Goal: Task Accomplishment & Management: Use online tool/utility

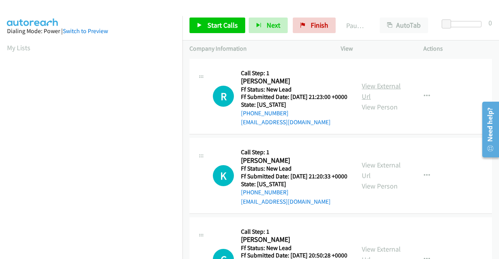
click at [384, 91] on link "View External Url" at bounding box center [380, 90] width 39 height 19
click at [386, 178] on link "View External Url" at bounding box center [380, 169] width 39 height 19
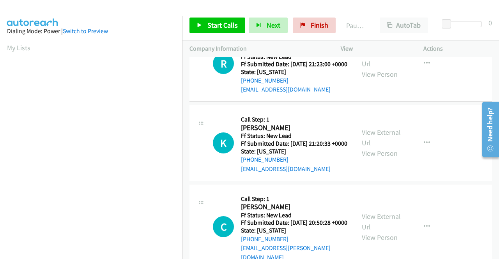
scroll to position [78, 0]
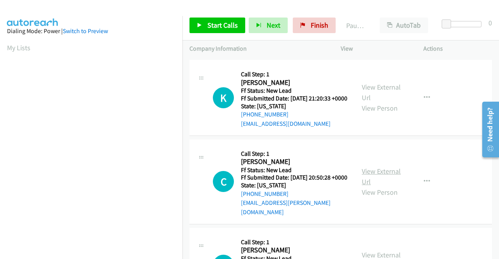
click at [373, 183] on link "View External Url" at bounding box center [380, 176] width 39 height 19
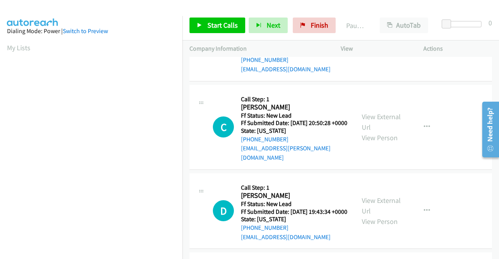
scroll to position [195, 0]
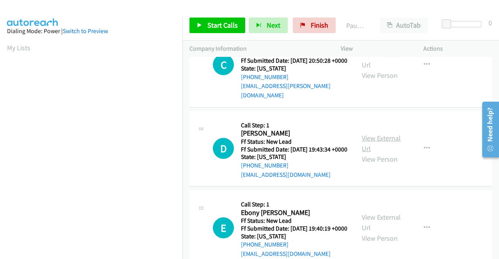
click at [379, 153] on link "View External Url" at bounding box center [380, 143] width 39 height 19
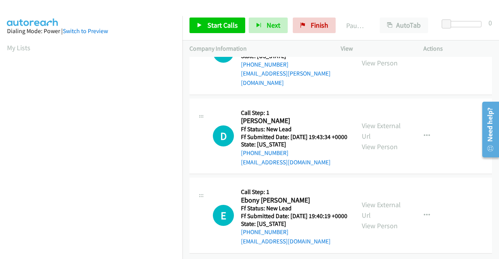
scroll to position [242, 0]
click at [377, 200] on link "View External Url" at bounding box center [380, 209] width 39 height 19
click at [204, 26] on link "Start Calls" at bounding box center [217, 26] width 56 height 16
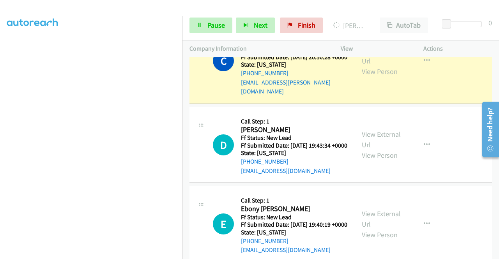
scroll to position [157, 0]
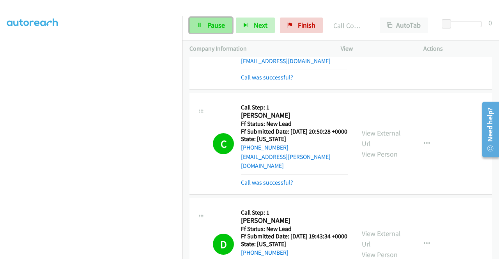
click at [210, 26] on span "Pause" at bounding box center [216, 25] width 18 height 9
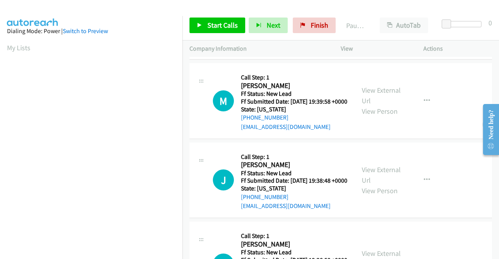
scroll to position [78, 0]
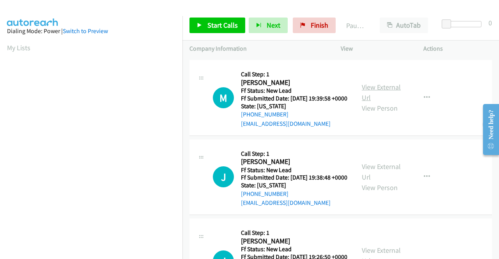
click at [385, 100] on link "View External Url" at bounding box center [380, 92] width 39 height 19
click at [372, 182] on link "View External Url" at bounding box center [380, 171] width 39 height 19
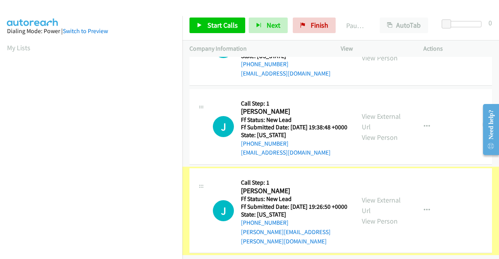
scroll to position [155, 0]
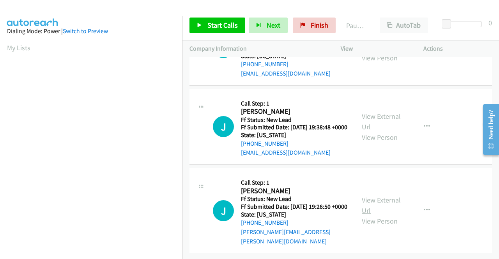
click at [388, 196] on link "View External Url" at bounding box center [380, 205] width 39 height 19
drag, startPoint x: 203, startPoint y: 26, endPoint x: 259, endPoint y: 29, distance: 56.2
click at [203, 27] on link "Start Calls" at bounding box center [217, 26] width 56 height 16
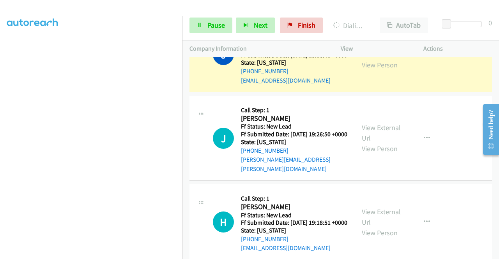
scroll to position [273, 0]
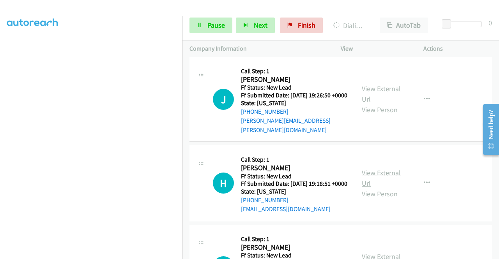
click at [373, 188] on link "View External Url" at bounding box center [380, 177] width 39 height 19
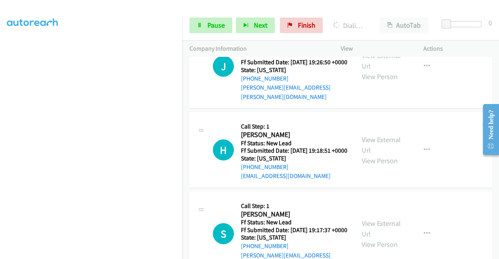
scroll to position [351, 0]
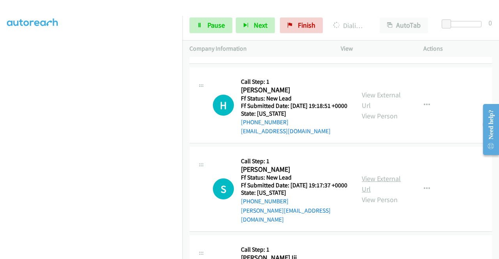
click at [374, 194] on link "View External Url" at bounding box center [380, 183] width 39 height 19
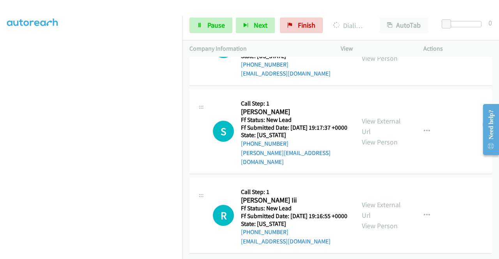
scroll to position [448, 0]
click at [376, 200] on link "View External Url" at bounding box center [380, 209] width 39 height 19
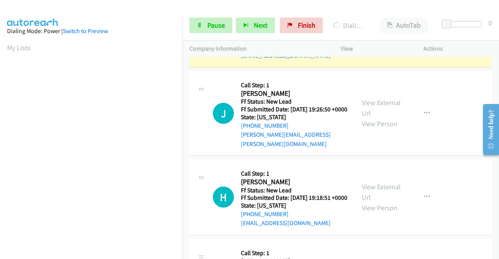
scroll to position [175, 0]
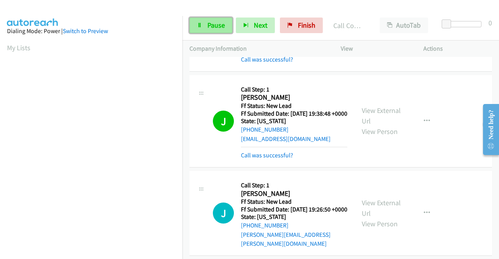
click at [210, 19] on link "Pause" at bounding box center [210, 26] width 43 height 16
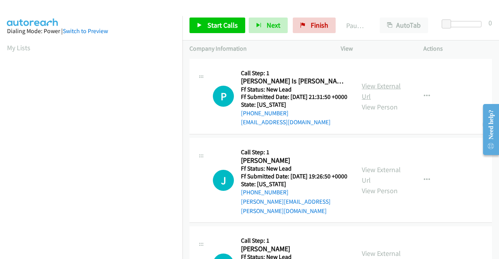
click at [372, 88] on link "View External Url" at bounding box center [380, 90] width 39 height 19
click at [212, 32] on link "Start Calls" at bounding box center [217, 26] width 56 height 16
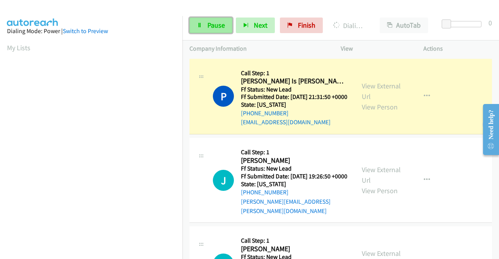
click at [222, 23] on span "Pause" at bounding box center [216, 25] width 18 height 9
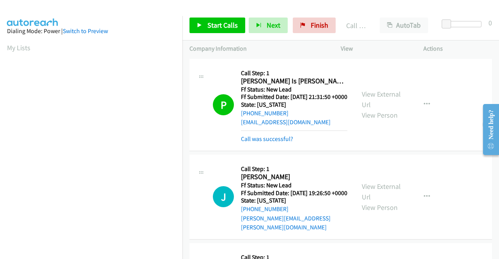
scroll to position [178, 0]
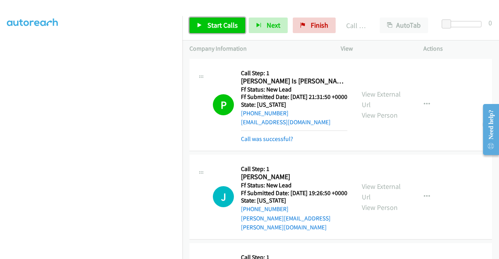
click at [210, 24] on span "Start Calls" at bounding box center [222, 25] width 30 height 9
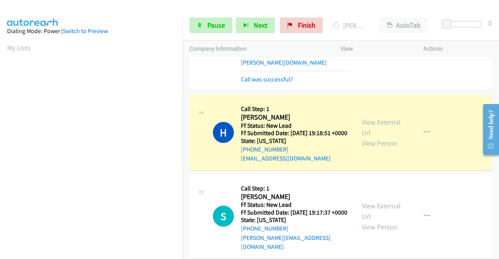
scroll to position [219, 0]
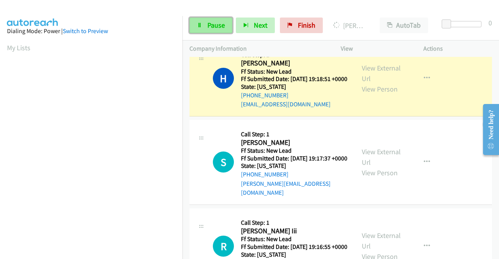
click at [213, 29] on span "Pause" at bounding box center [216, 25] width 18 height 9
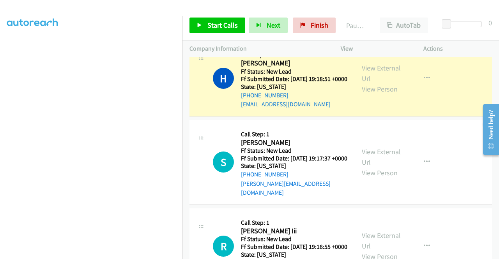
scroll to position [178, 0]
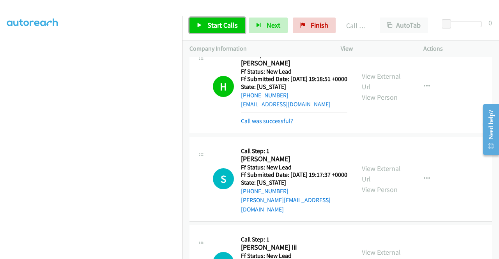
click at [211, 21] on span "Start Calls" at bounding box center [222, 25] width 30 height 9
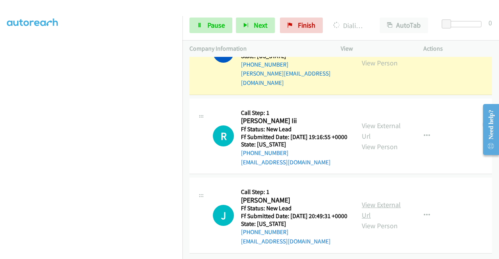
scroll to position [378, 0]
click at [374, 200] on link "View External Url" at bounding box center [380, 209] width 39 height 19
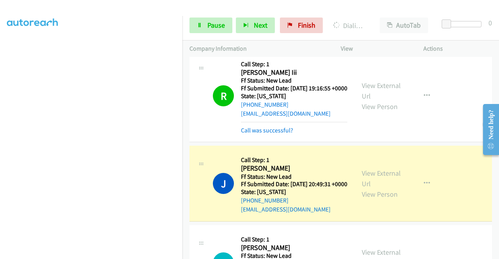
scroll to position [0, 0]
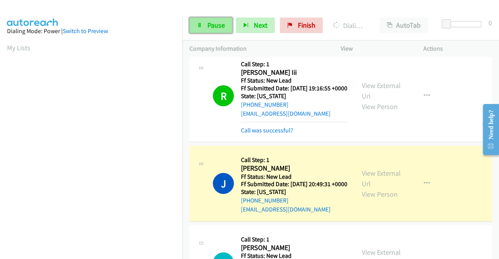
click at [216, 25] on span "Pause" at bounding box center [216, 25] width 18 height 9
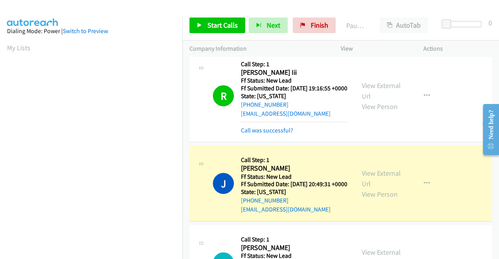
scroll to position [178, 0]
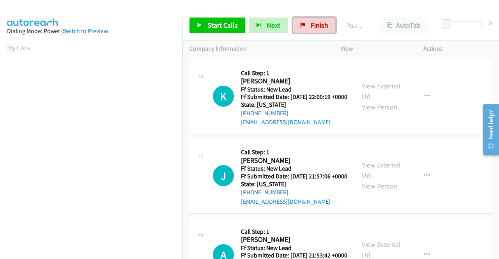
drag, startPoint x: 311, startPoint y: 21, endPoint x: 277, endPoint y: 39, distance: 37.6
click at [311, 21] on span "Finish" at bounding box center [319, 25] width 18 height 9
click at [389, 90] on link "View External Url" at bounding box center [380, 90] width 39 height 19
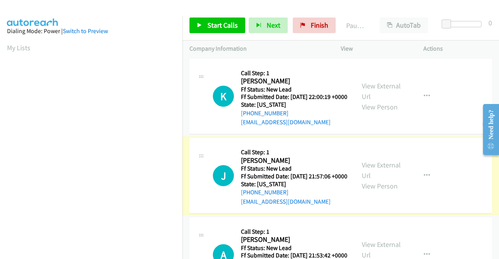
click at [385, 174] on link "View External Url" at bounding box center [380, 169] width 39 height 19
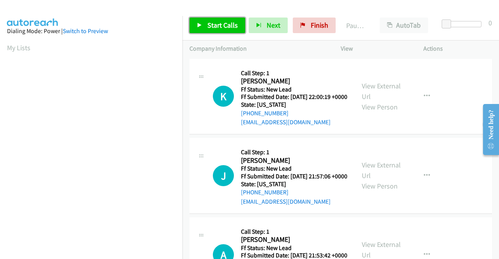
click at [217, 25] on span "Start Calls" at bounding box center [222, 25] width 30 height 9
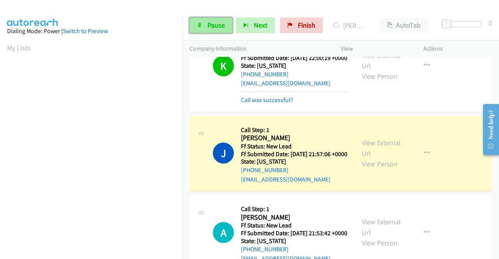
click at [222, 20] on link "Pause" at bounding box center [210, 26] width 43 height 16
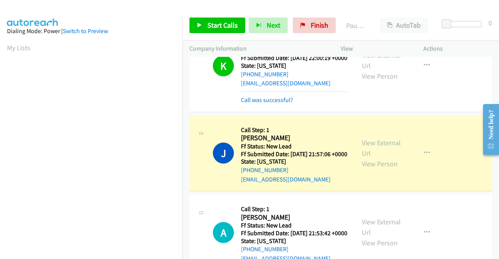
scroll to position [178, 0]
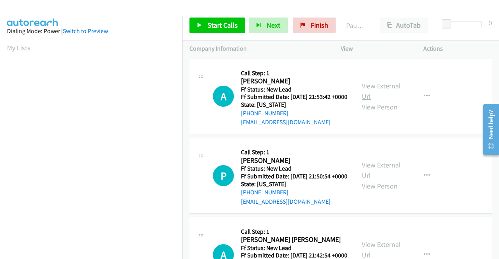
click at [367, 90] on link "View External Url" at bounding box center [380, 90] width 39 height 19
click at [225, 23] on span "Start Calls" at bounding box center [222, 25] width 30 height 9
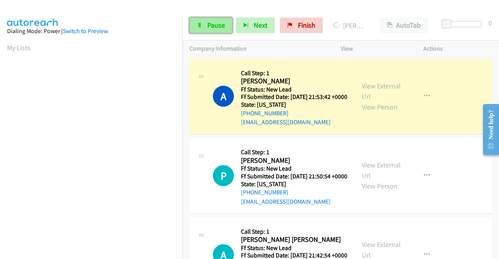
click at [210, 27] on span "Pause" at bounding box center [216, 25] width 18 height 9
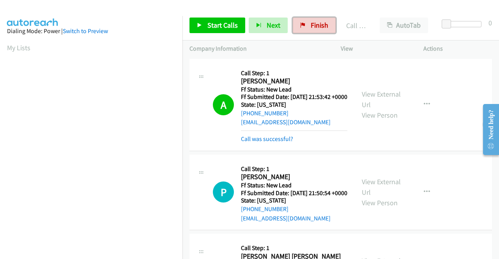
drag, startPoint x: 322, startPoint y: 21, endPoint x: 296, endPoint y: 42, distance: 33.8
click at [322, 21] on span "Finish" at bounding box center [319, 25] width 18 height 9
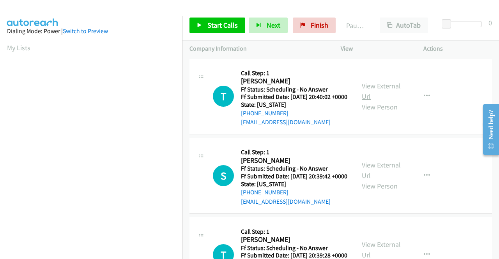
click at [372, 91] on link "View External Url" at bounding box center [380, 90] width 39 height 19
click at [219, 26] on span "Start Calls" at bounding box center [222, 25] width 30 height 9
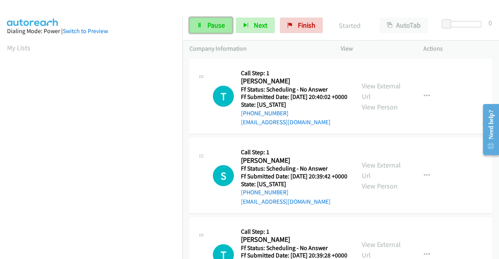
click at [212, 26] on span "Pause" at bounding box center [216, 25] width 18 height 9
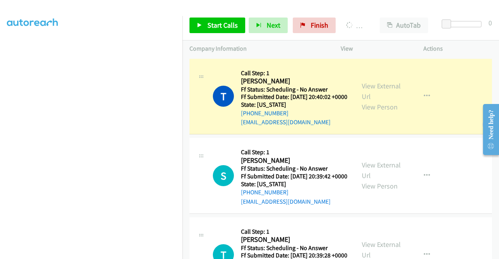
scroll to position [22, 0]
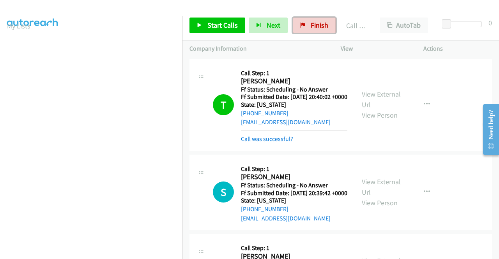
drag, startPoint x: 310, startPoint y: 25, endPoint x: 281, endPoint y: 52, distance: 39.1
click at [310, 25] on span "Finish" at bounding box center [319, 25] width 18 height 9
